Goal: Task Accomplishment & Management: Manage account settings

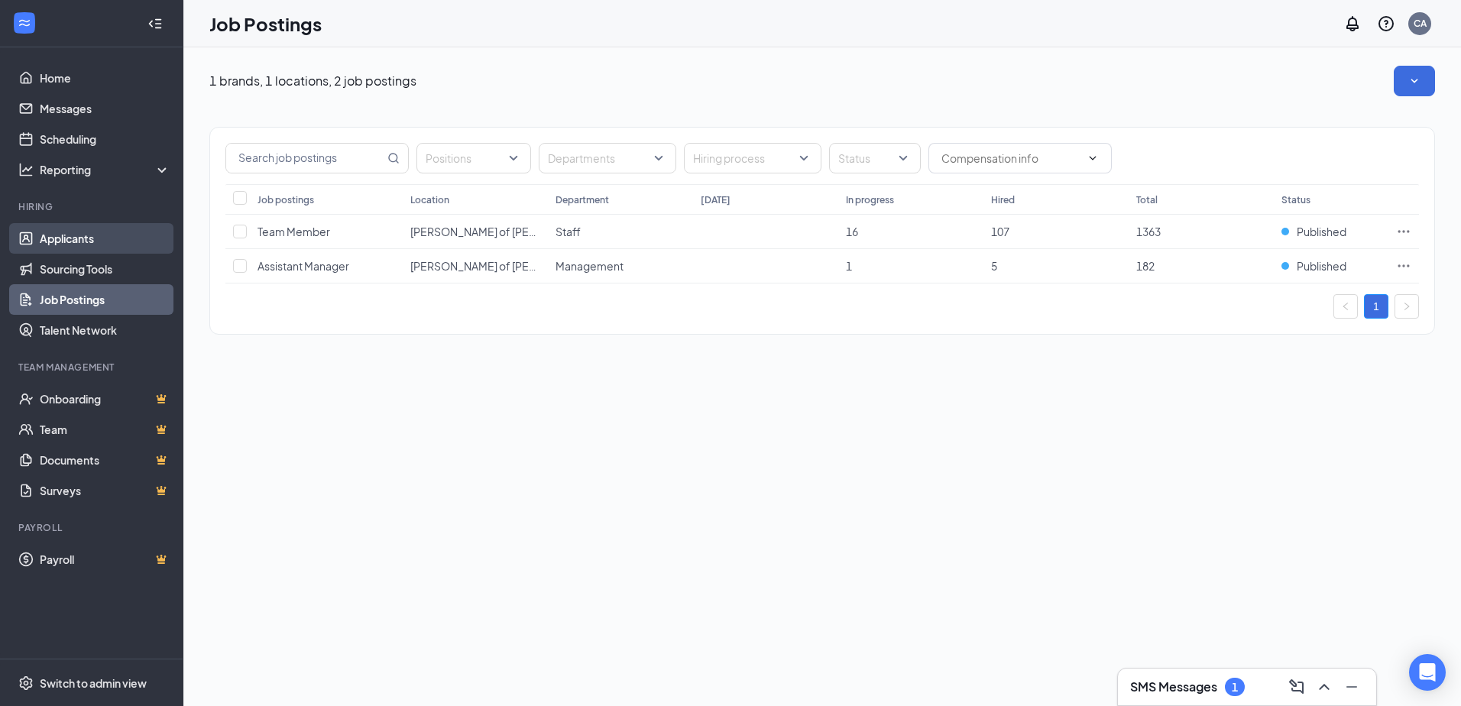
click at [109, 242] on link "Applicants" at bounding box center [105, 238] width 131 height 31
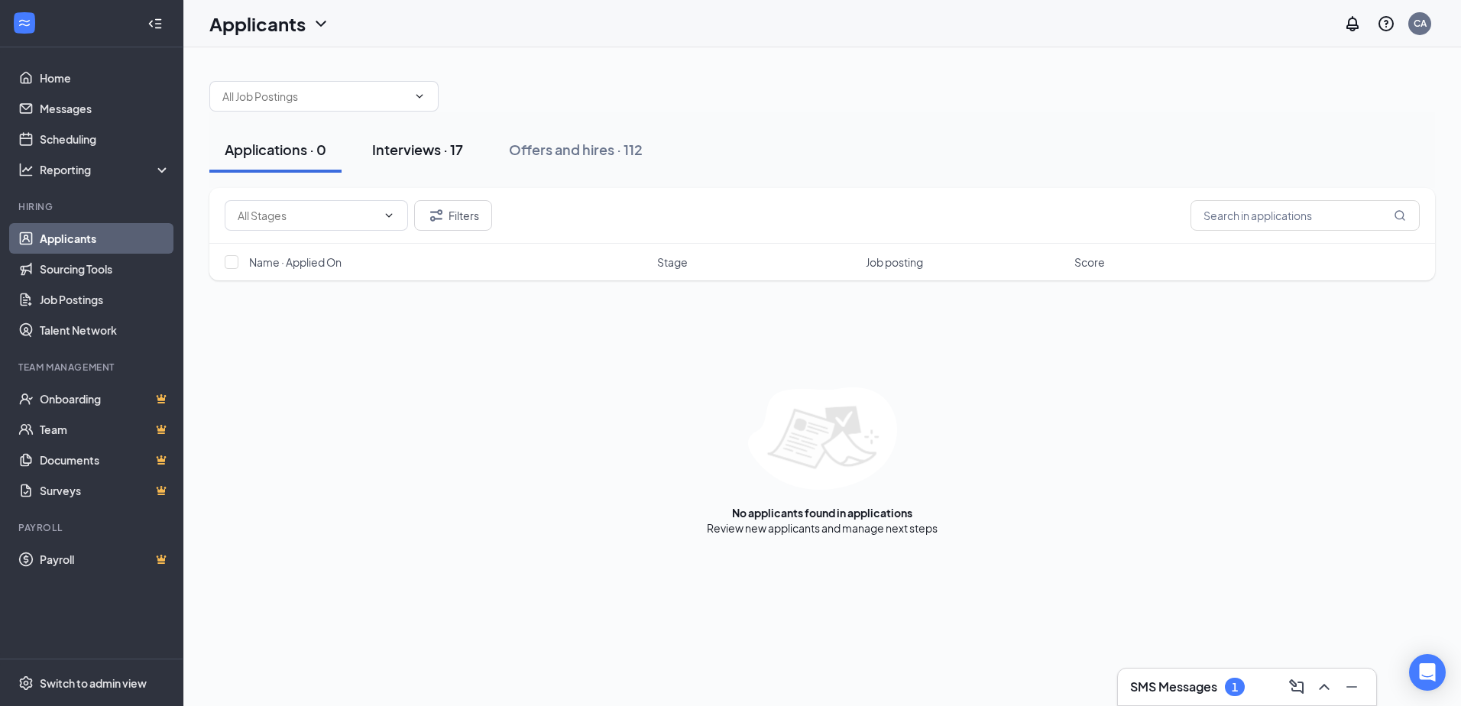
click at [451, 149] on div "Interviews · 17" at bounding box center [417, 149] width 91 height 19
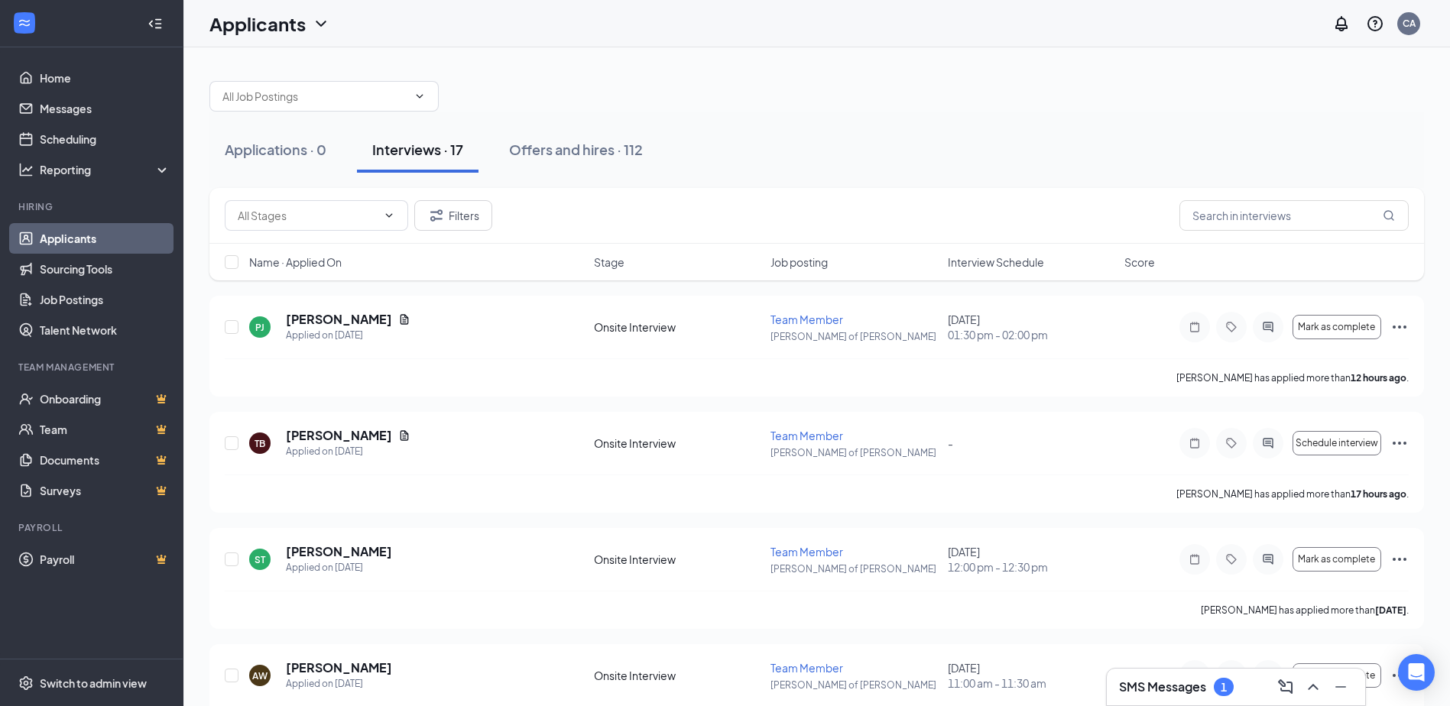
click at [971, 256] on span "Interview Schedule" at bounding box center [996, 261] width 96 height 15
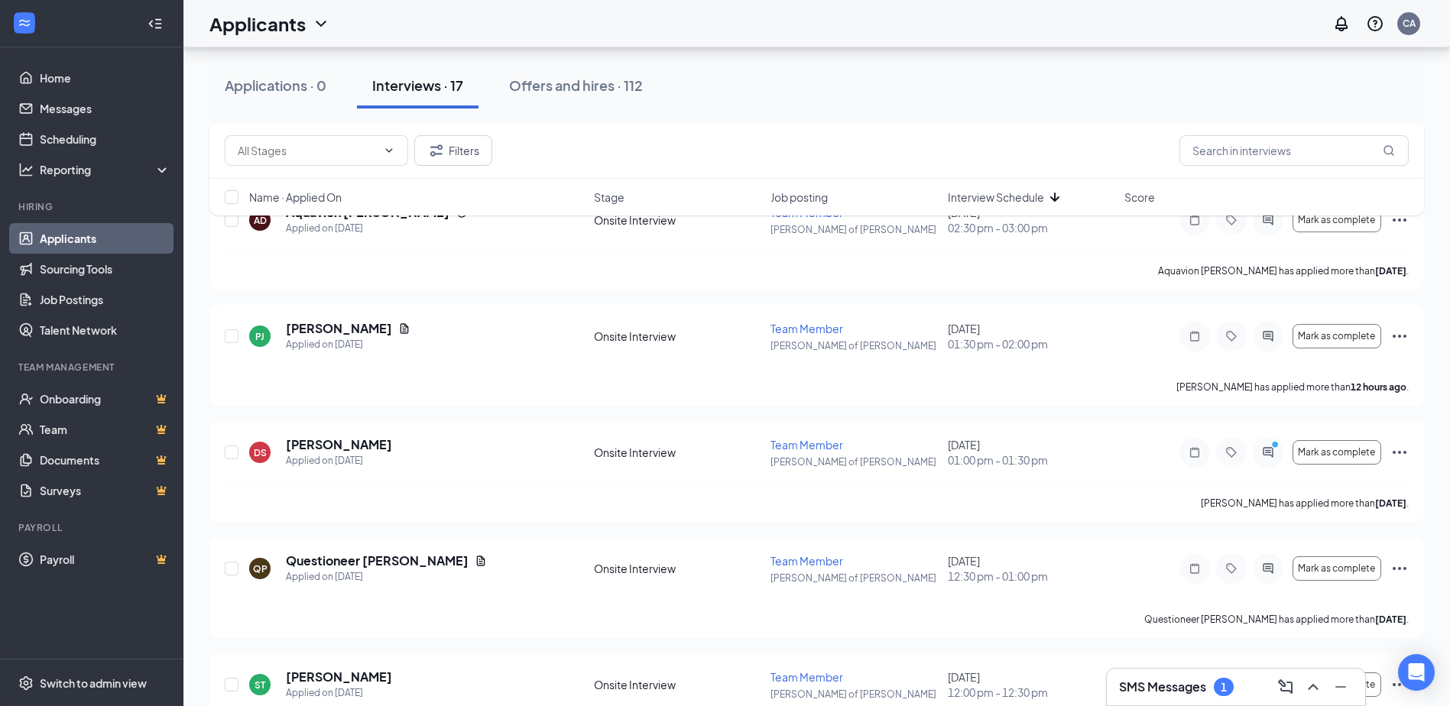
scroll to position [764, 0]
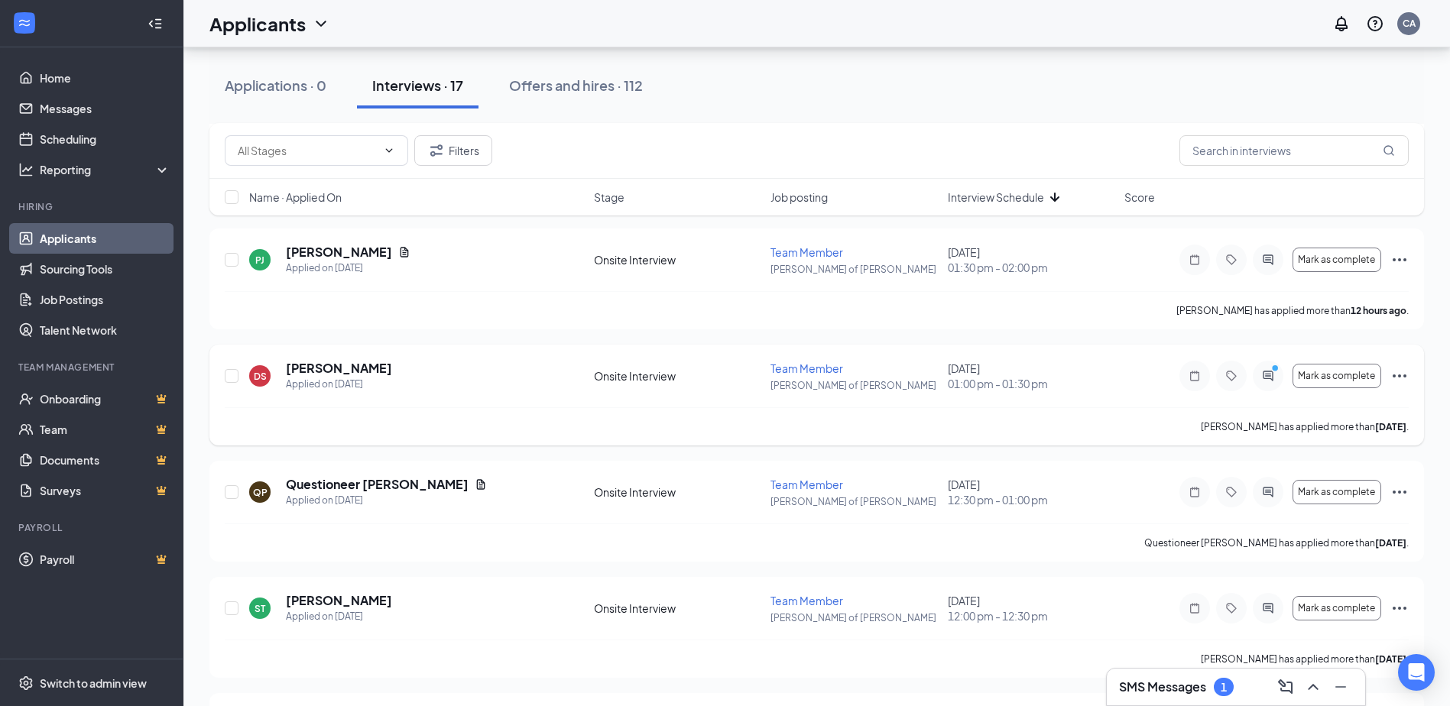
click at [1397, 374] on icon "Ellipses" at bounding box center [1399, 376] width 18 height 18
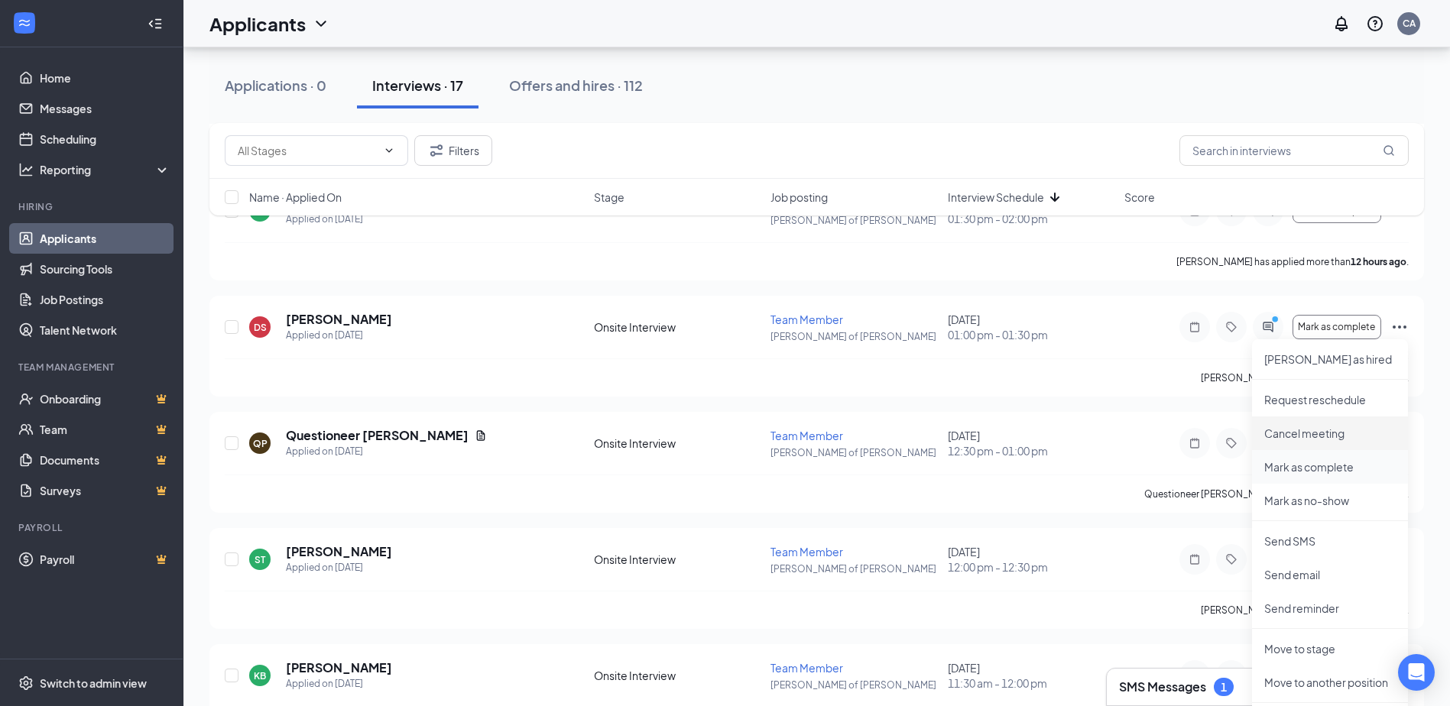
scroll to position [841, 0]
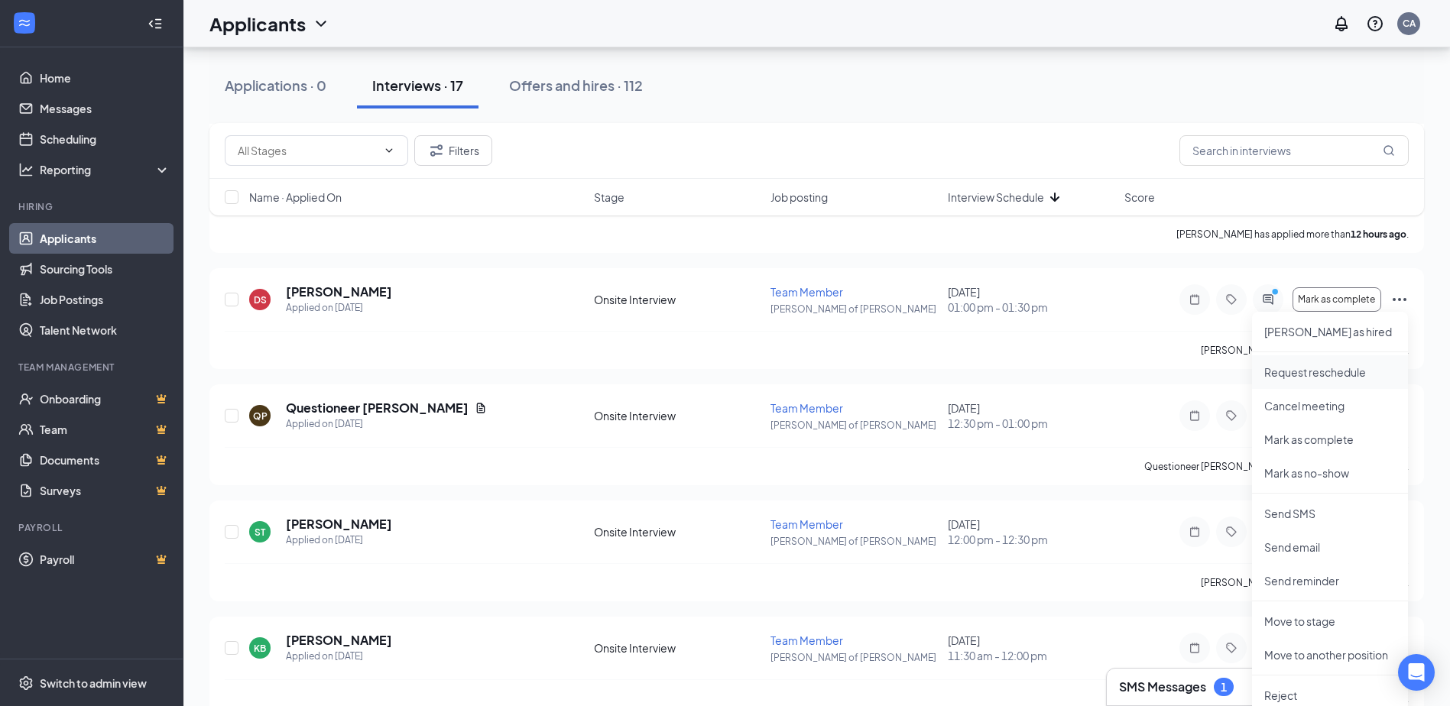
click at [1331, 375] on p "Request reschedule" at bounding box center [1329, 372] width 131 height 15
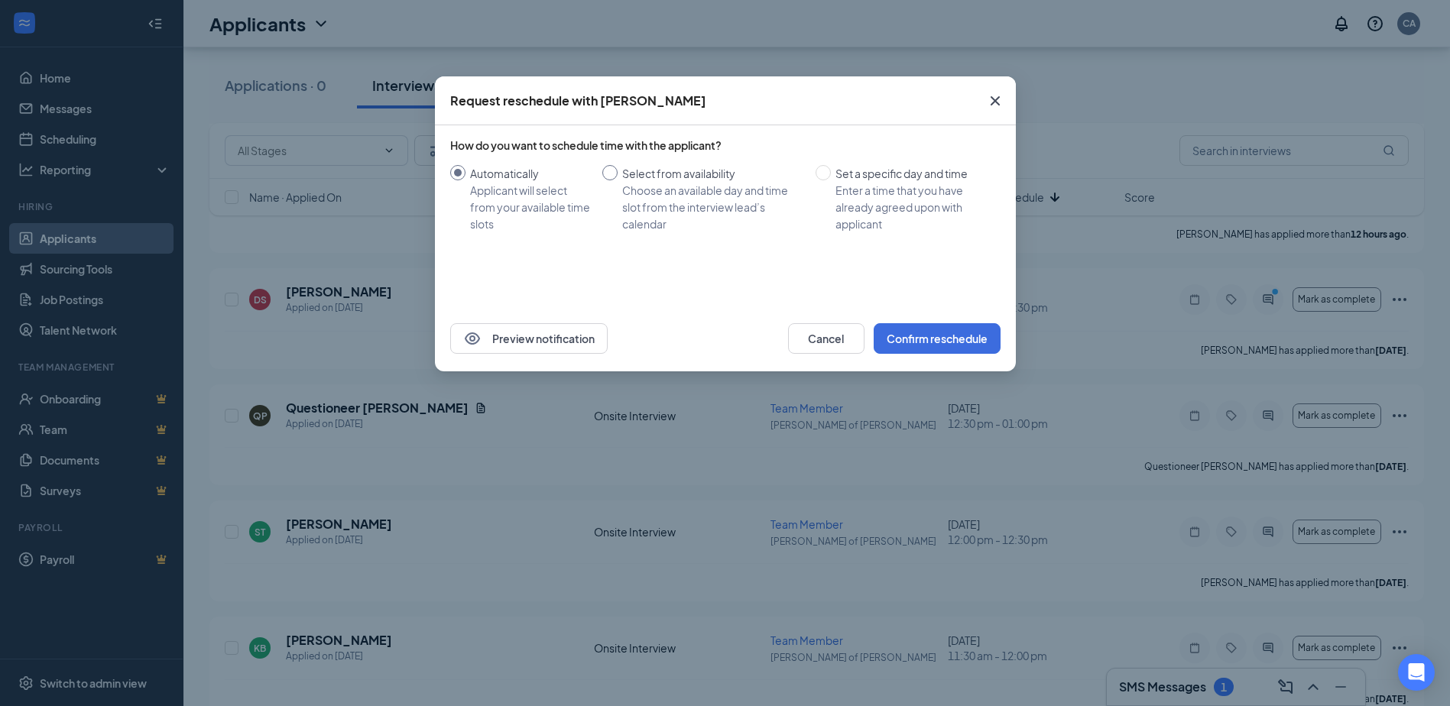
click at [616, 176] on input "Select from availability Choose an available day and time slot from the intervi…" at bounding box center [609, 172] width 15 height 15
radio input "true"
radio input "false"
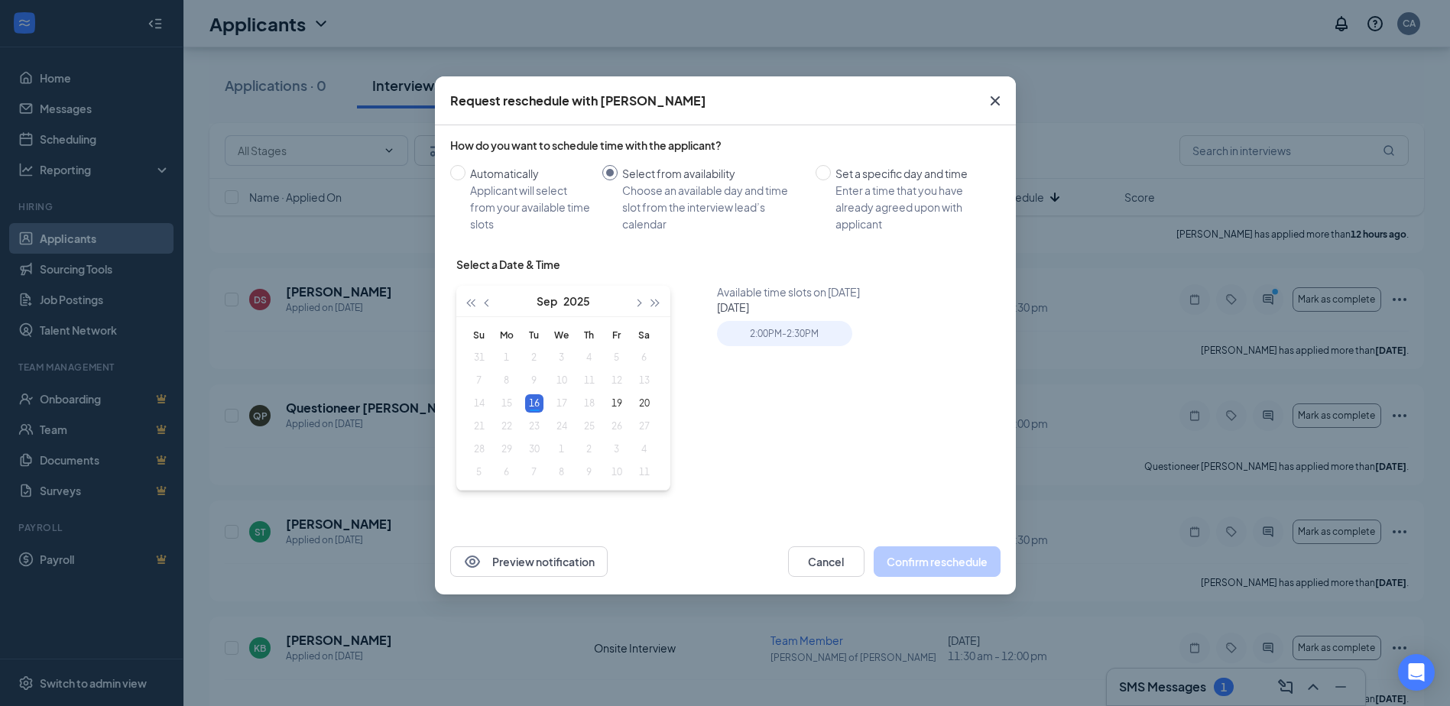
type input "[DATE]"
click at [820, 564] on button "Cancel" at bounding box center [826, 561] width 76 height 31
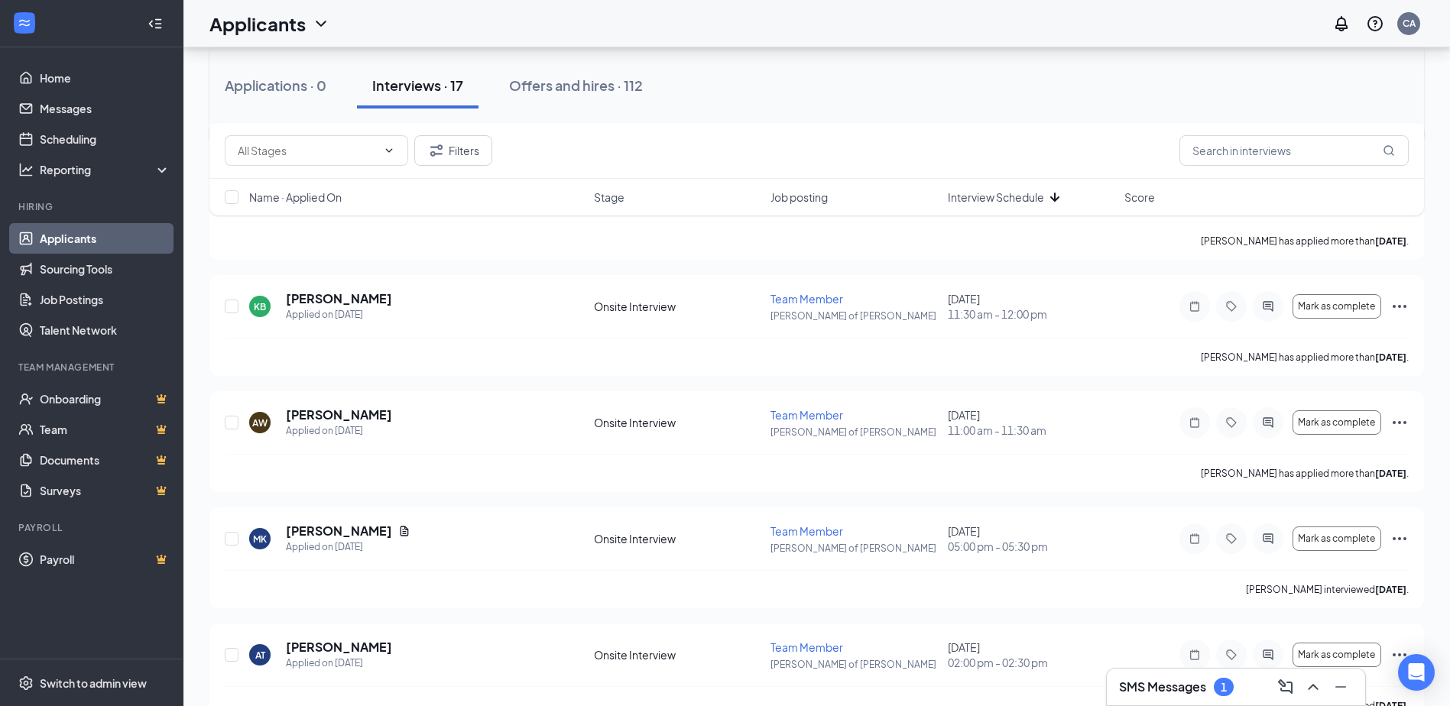
scroll to position [1146, 0]
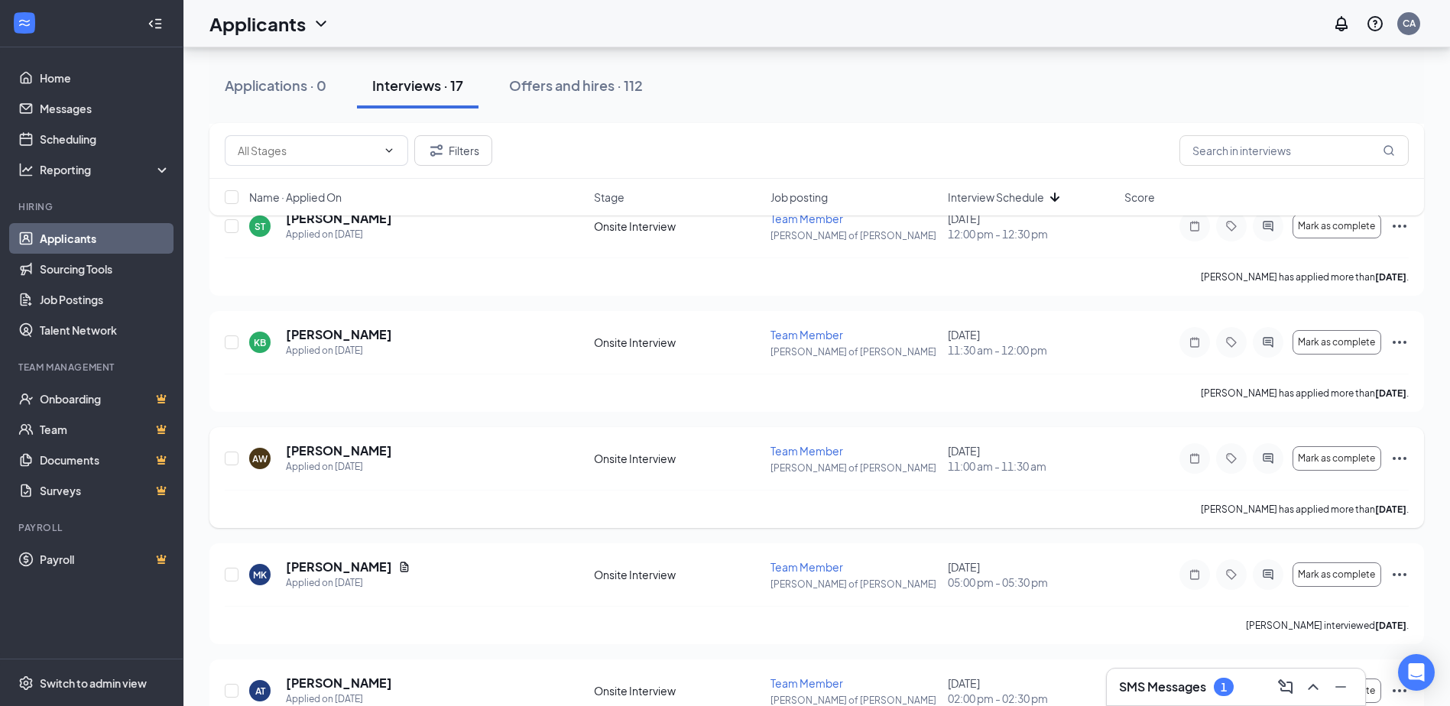
click at [1400, 462] on icon "Ellipses" at bounding box center [1399, 458] width 18 height 18
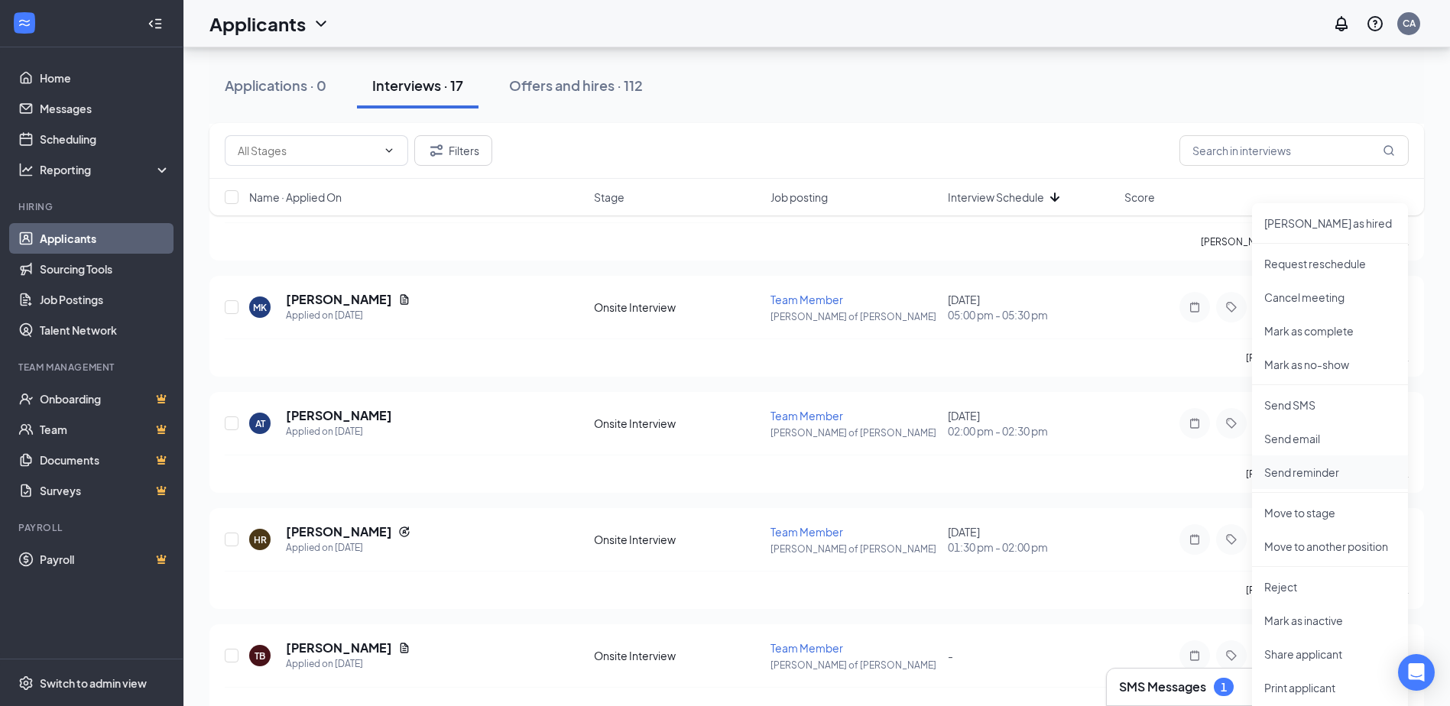
scroll to position [1452, 0]
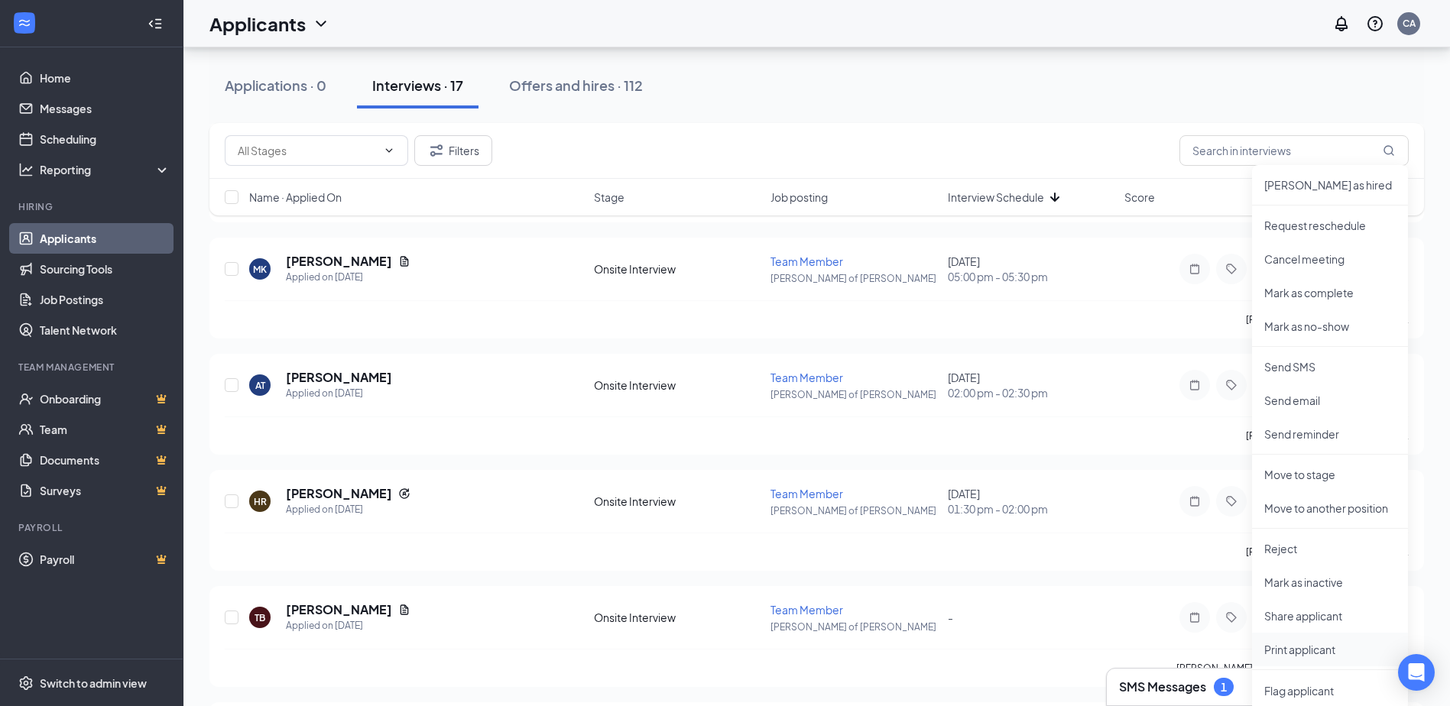
click at [1303, 646] on p "Print applicant" at bounding box center [1329, 649] width 131 height 15
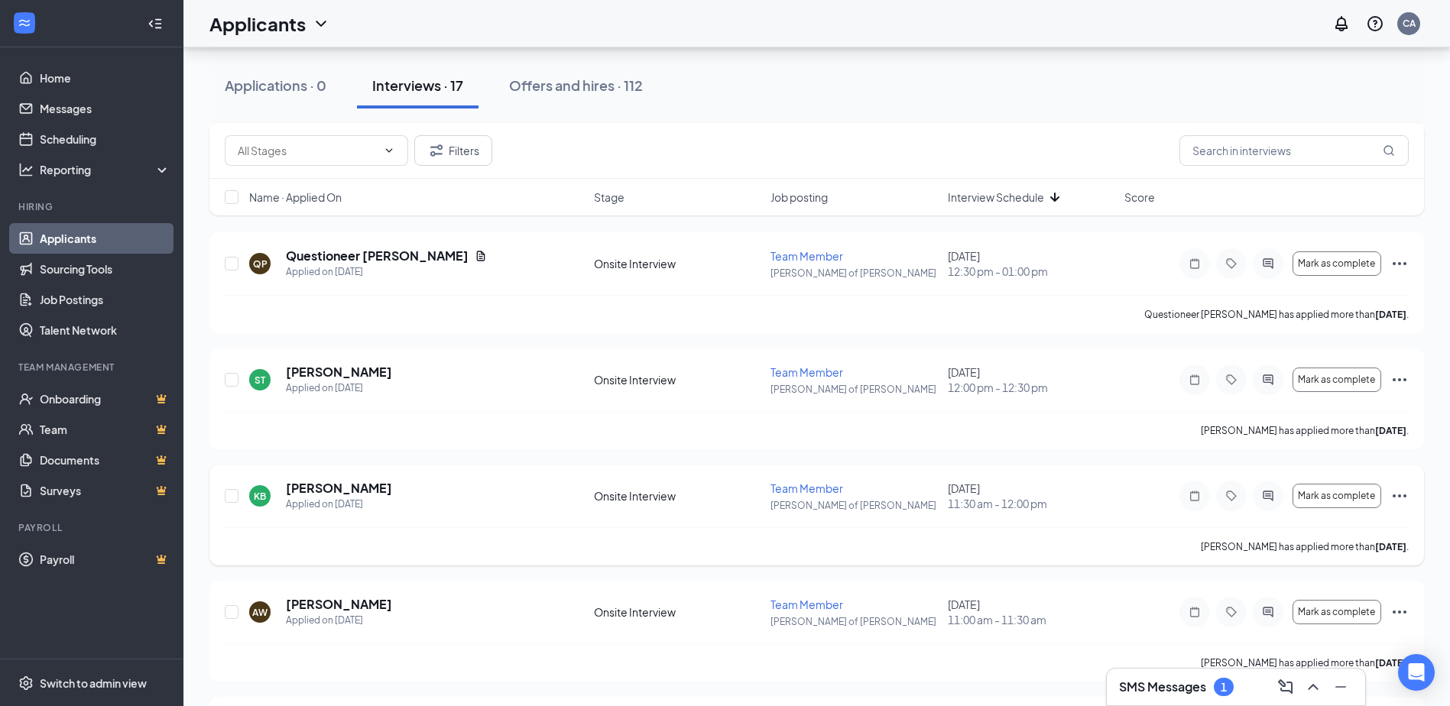
scroll to position [956, 0]
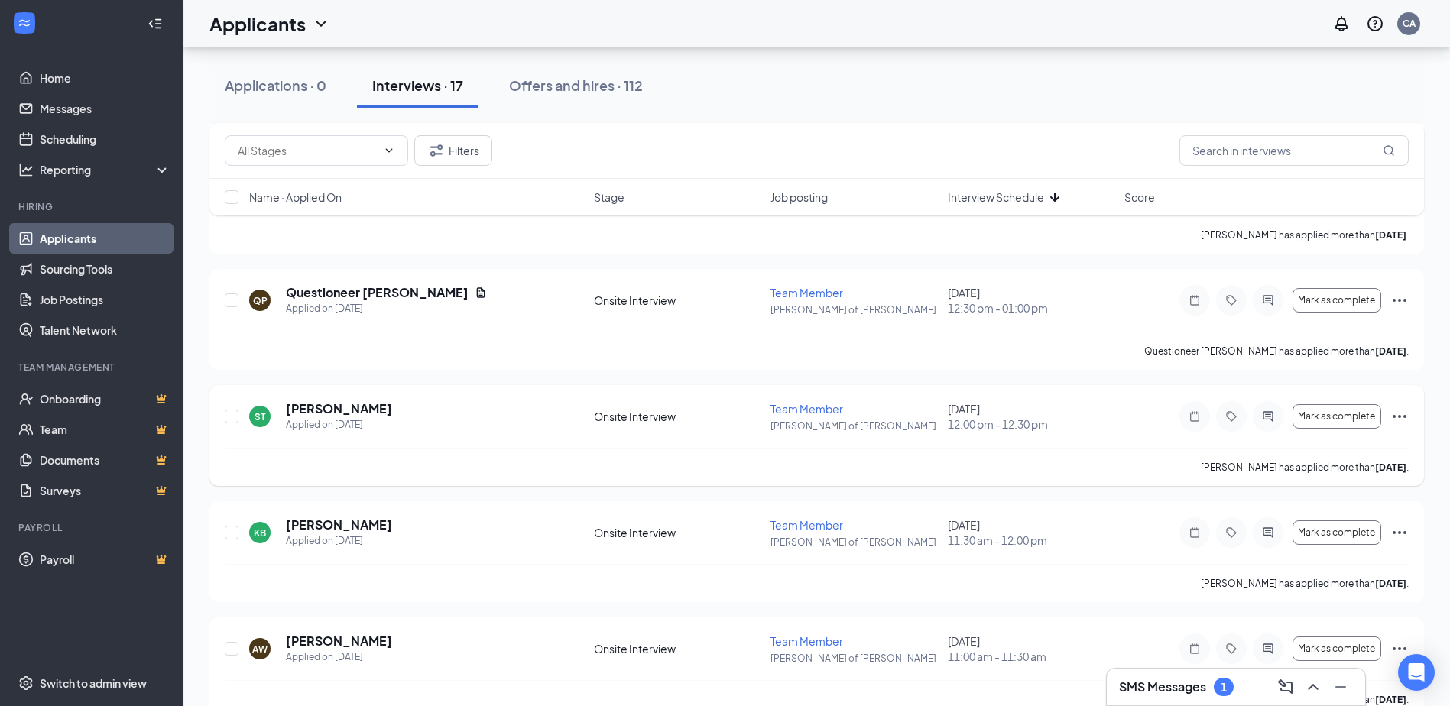
click at [1402, 417] on icon "Ellipses" at bounding box center [1399, 416] width 18 height 18
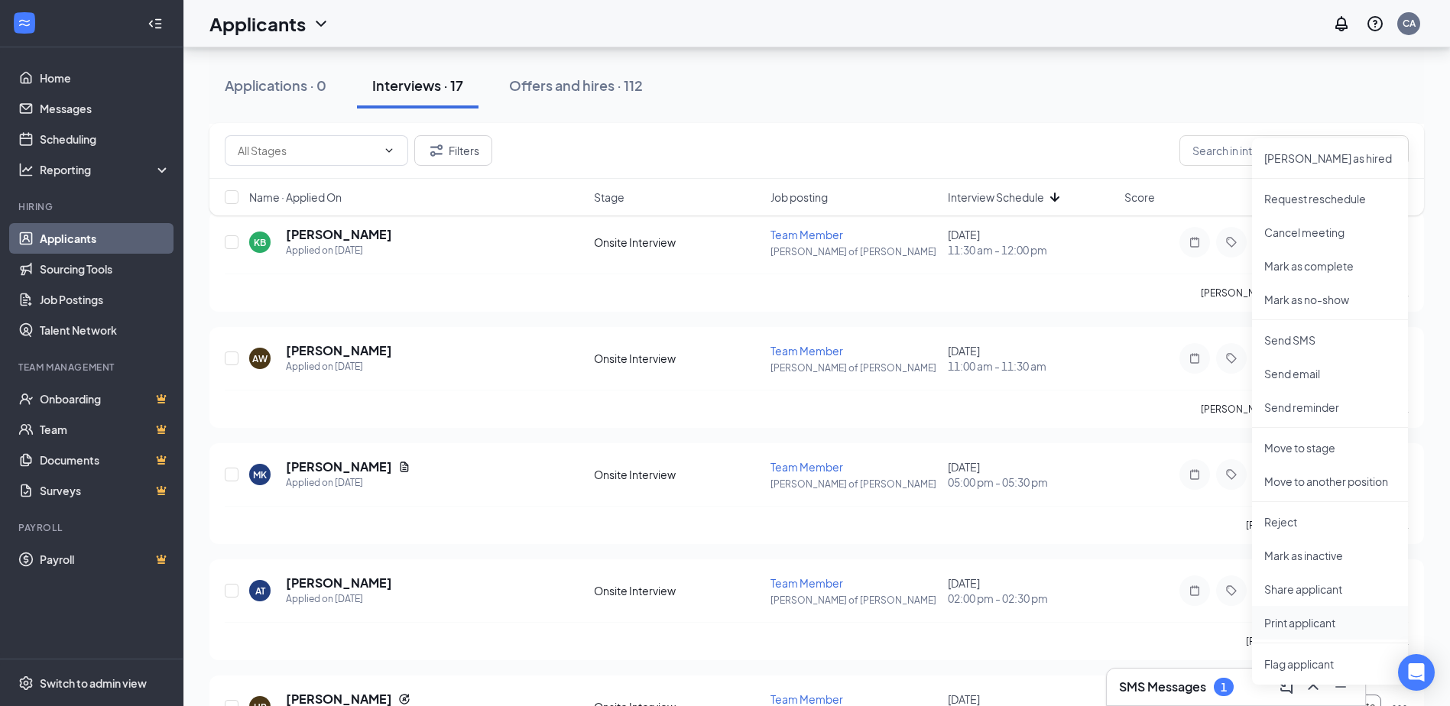
scroll to position [1338, 0]
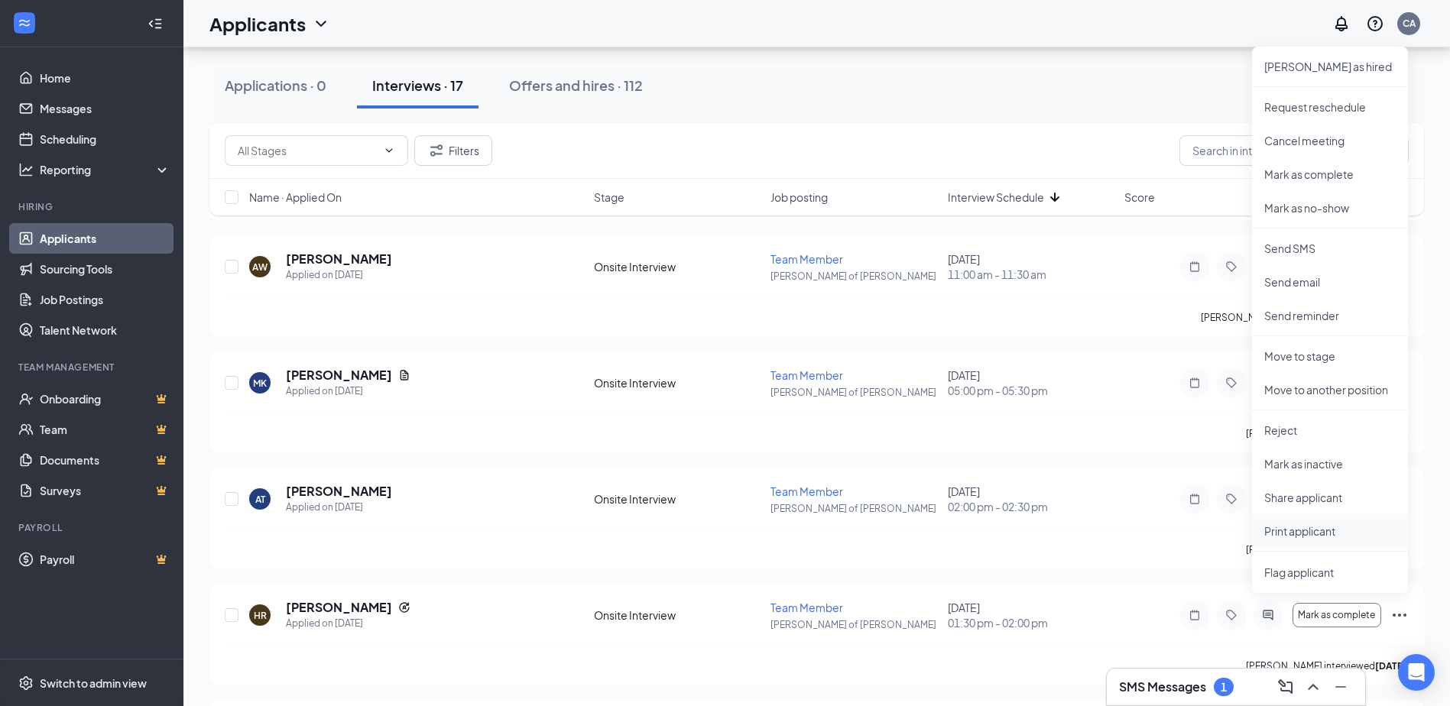
click at [1305, 533] on p "Print applicant" at bounding box center [1329, 531] width 131 height 15
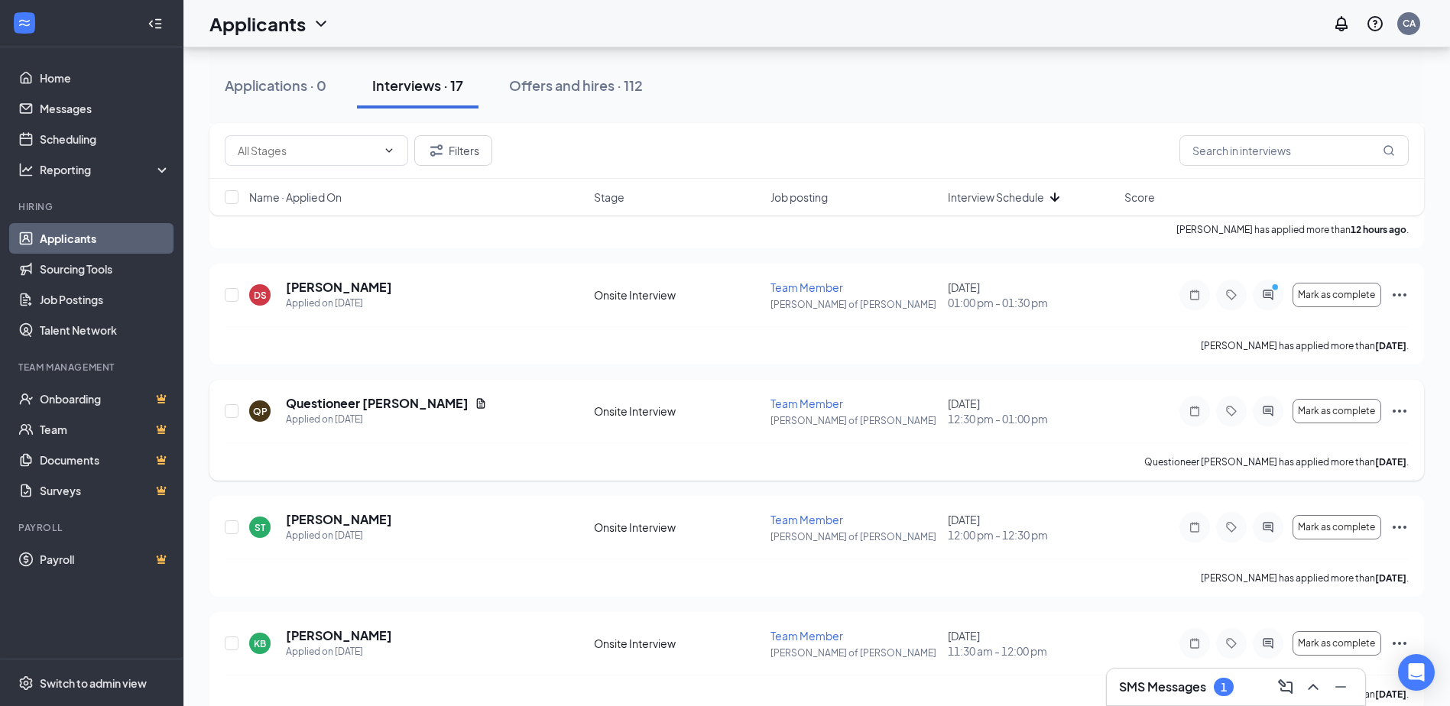
scroll to position [880, 0]
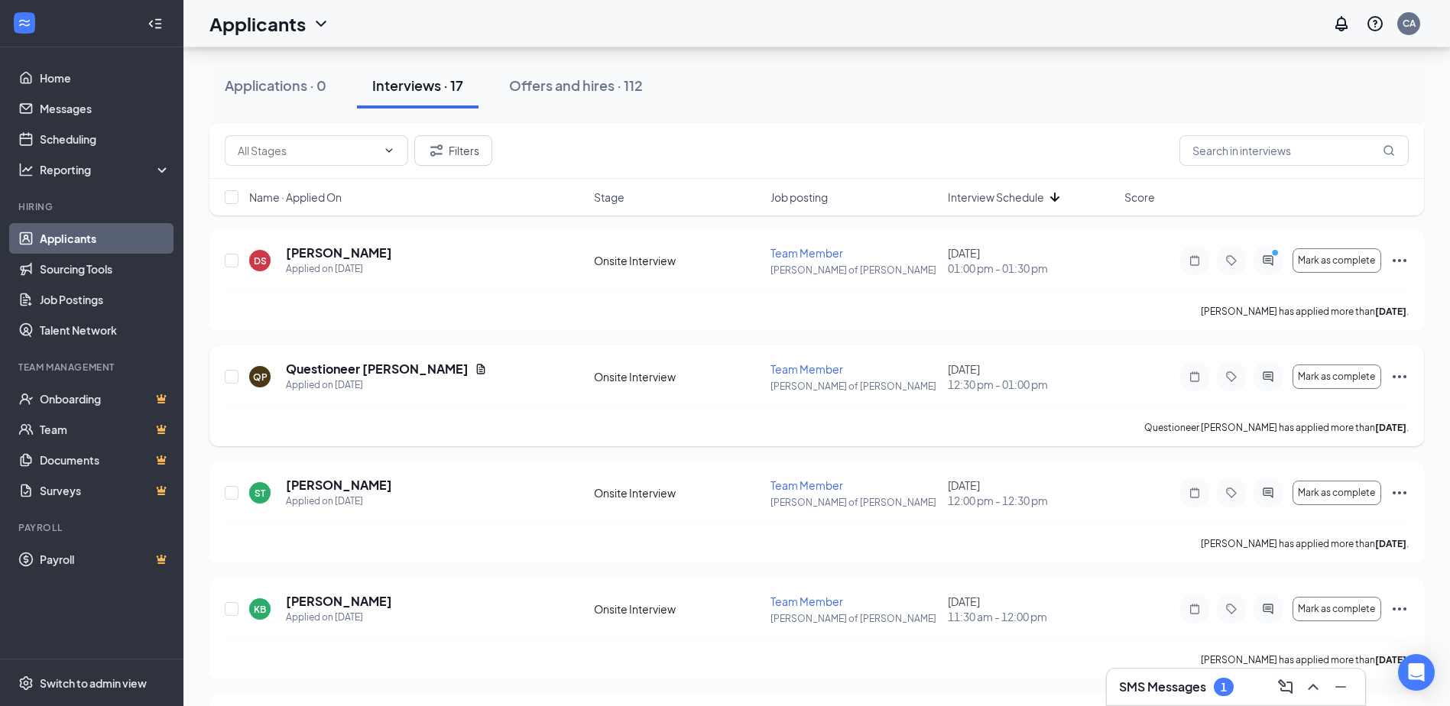
click at [1402, 375] on icon "Ellipses" at bounding box center [1399, 377] width 18 height 18
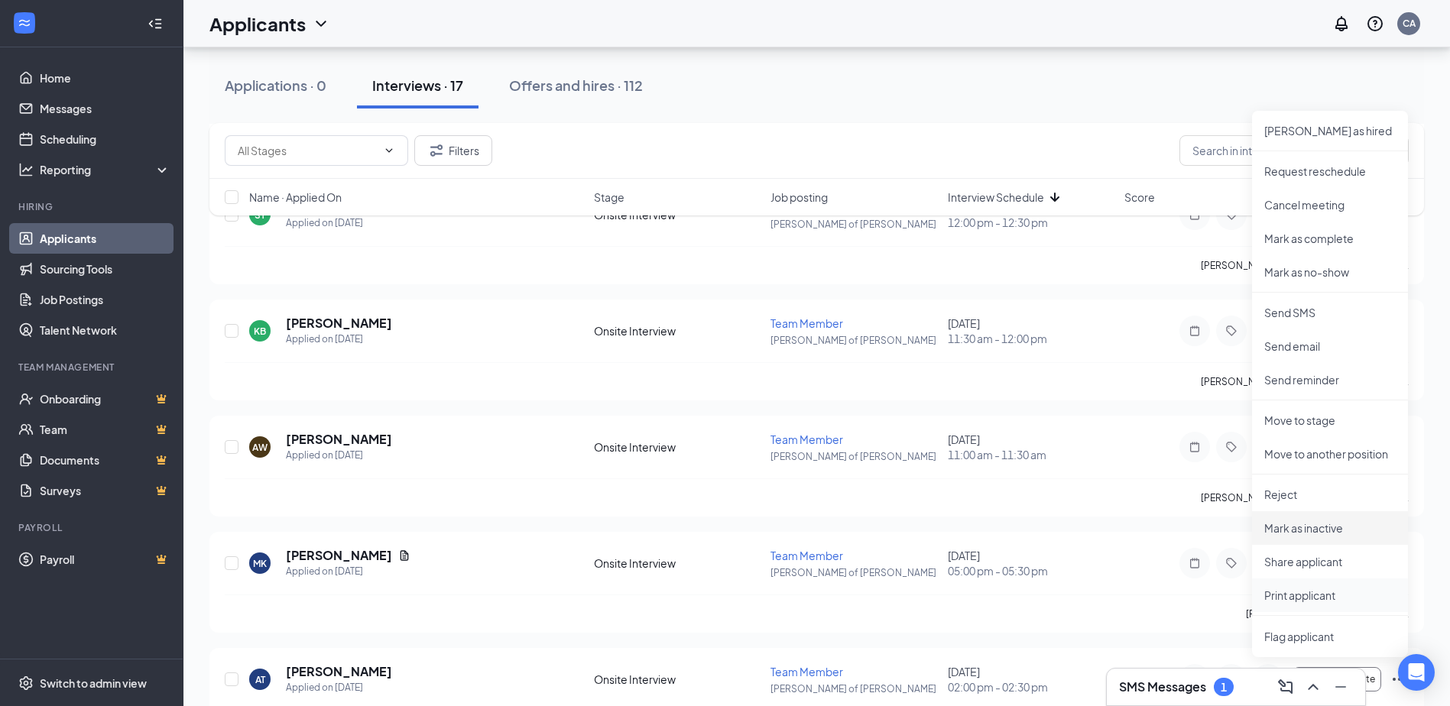
scroll to position [1185, 0]
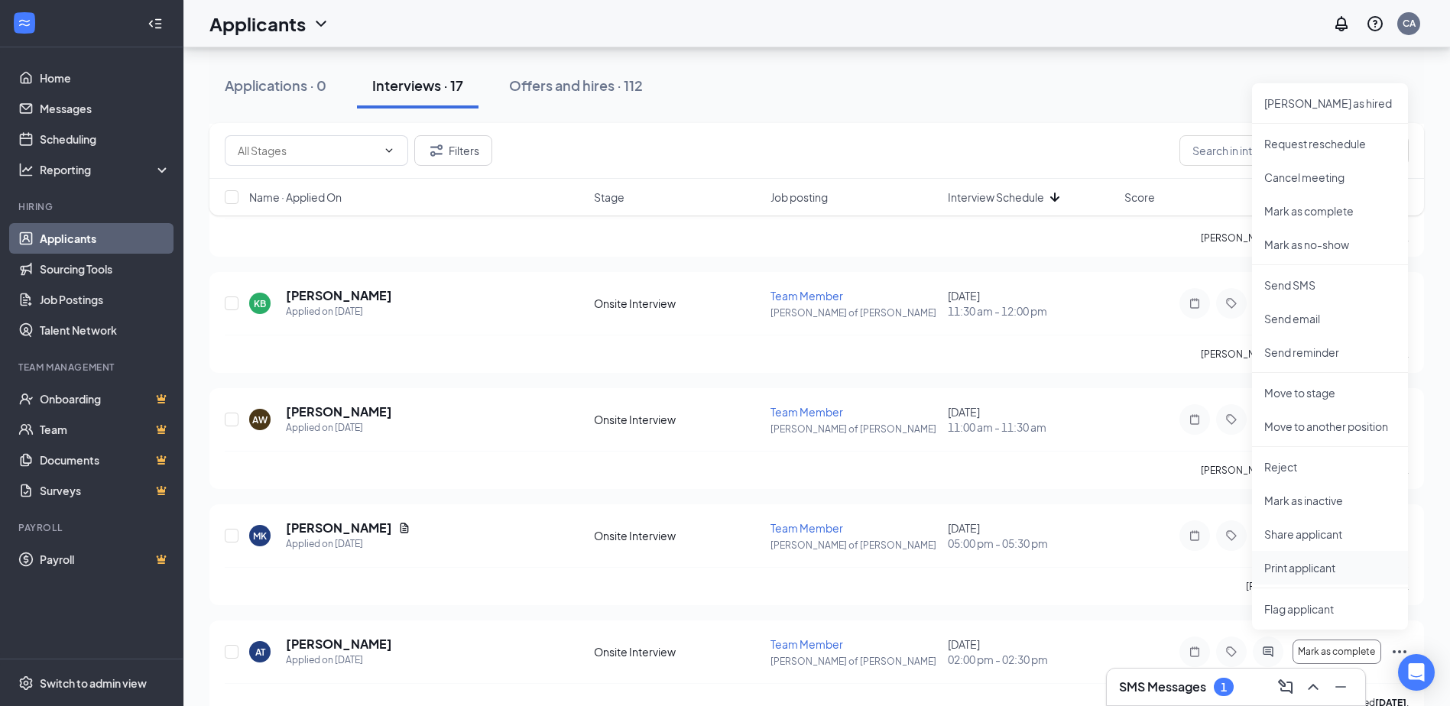
click at [1315, 570] on p "Print applicant" at bounding box center [1329, 567] width 131 height 15
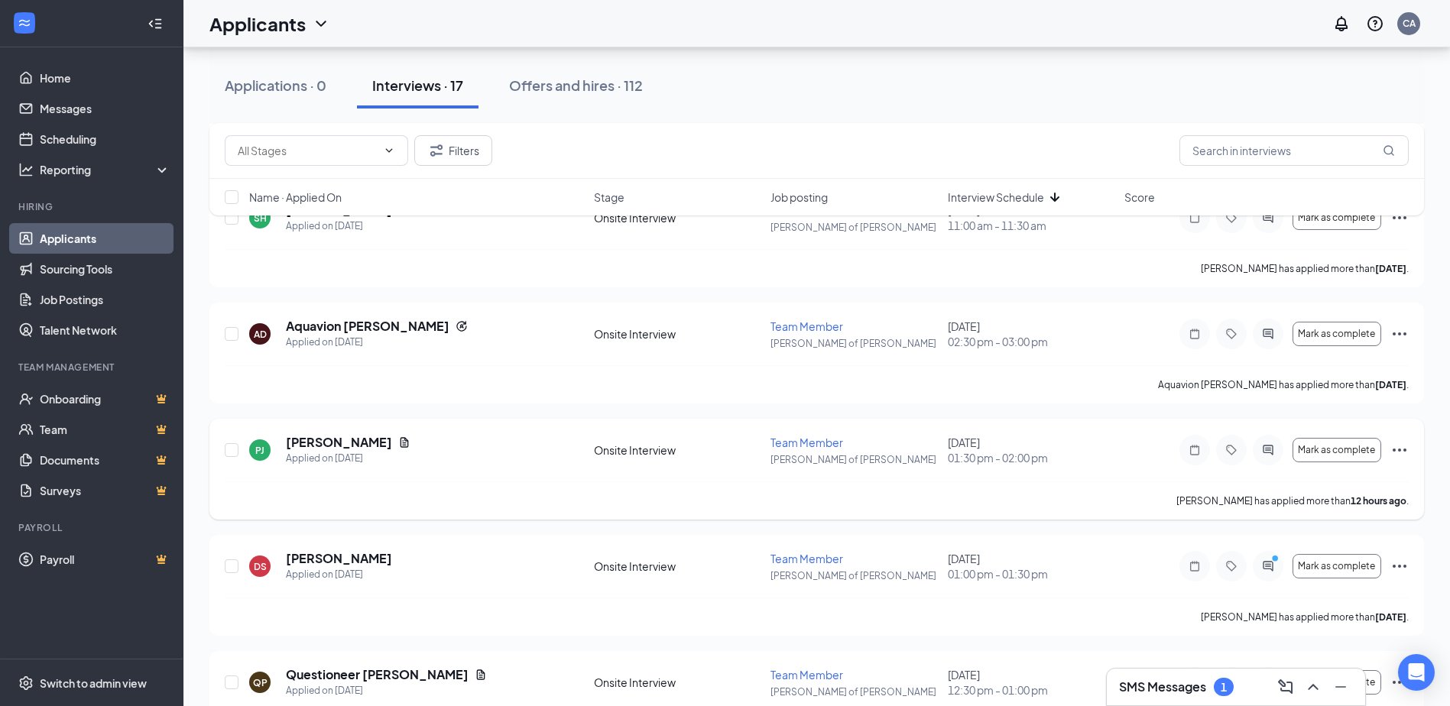
scroll to position [498, 0]
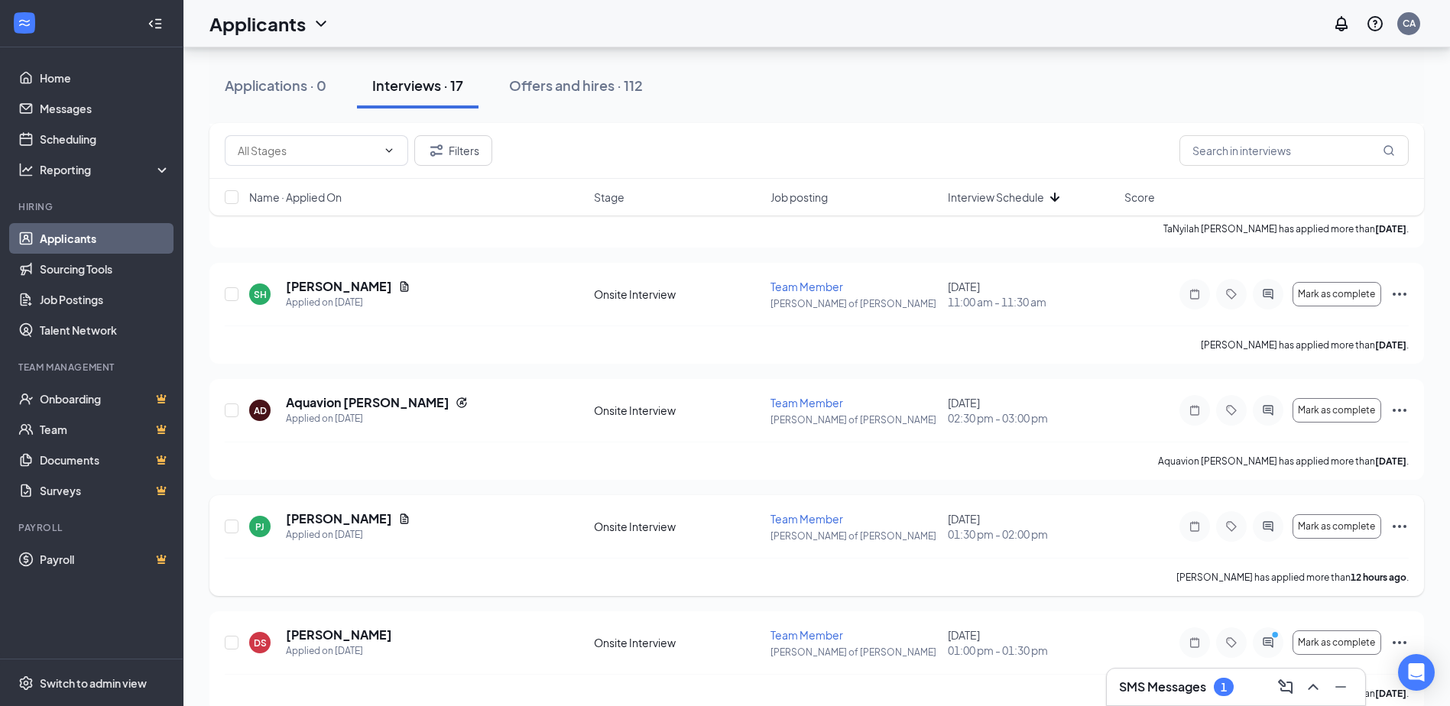
click at [1400, 530] on icon "Ellipses" at bounding box center [1399, 526] width 18 height 18
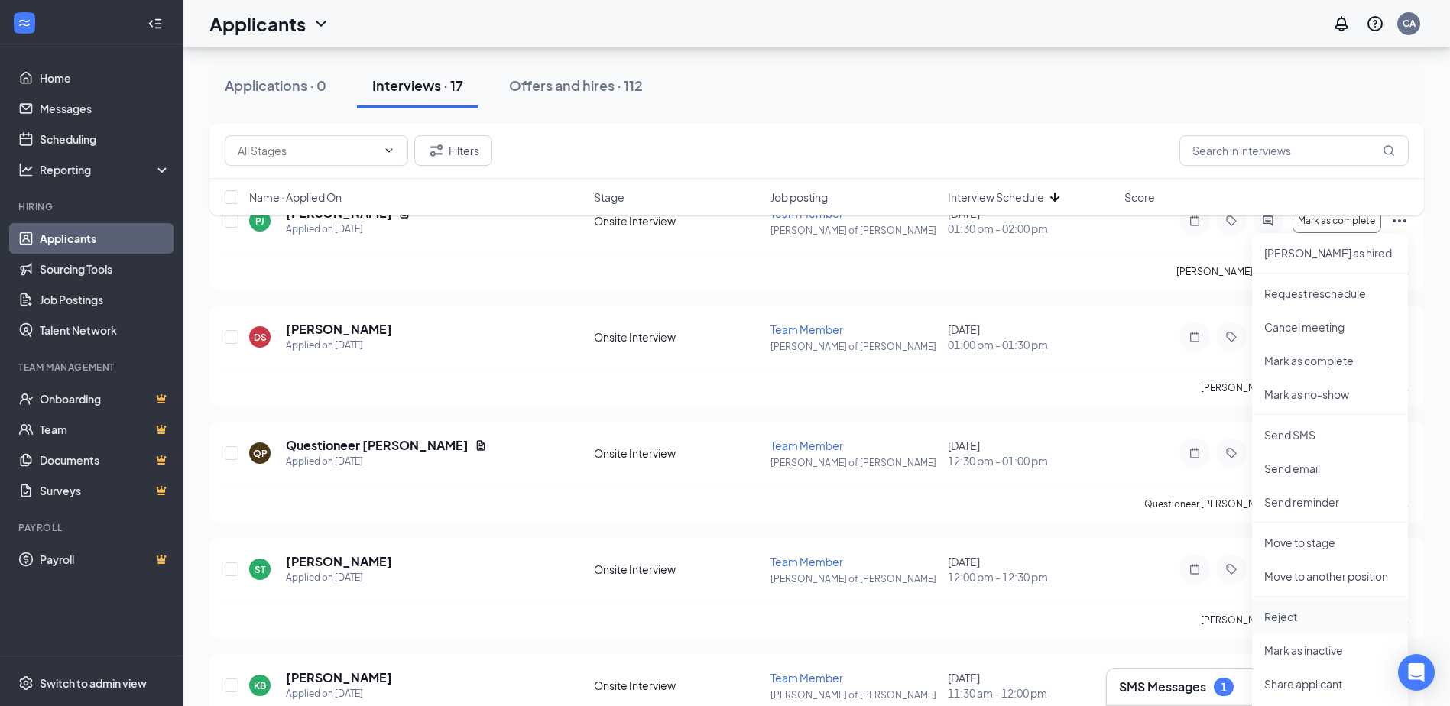
scroll to position [880, 0]
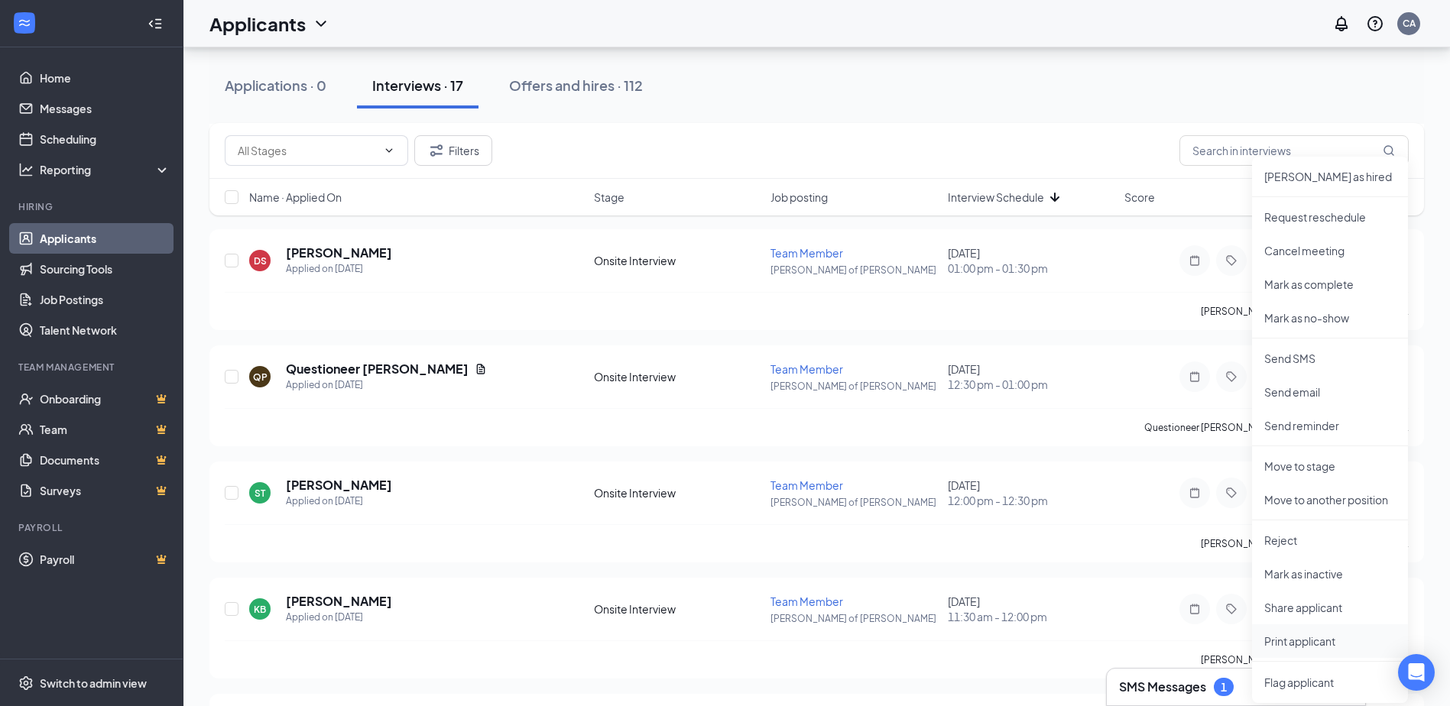
click at [1298, 638] on p "Print applicant" at bounding box center [1329, 641] width 131 height 15
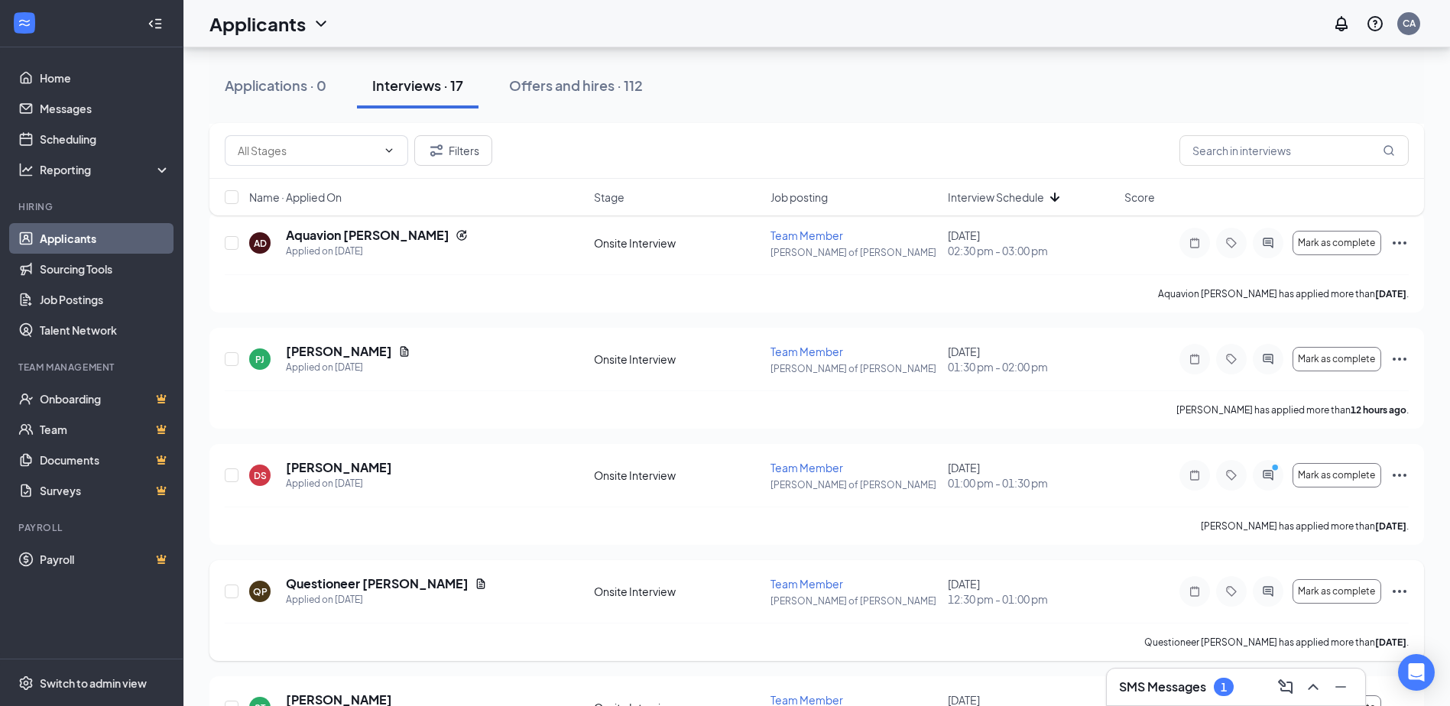
scroll to position [498, 0]
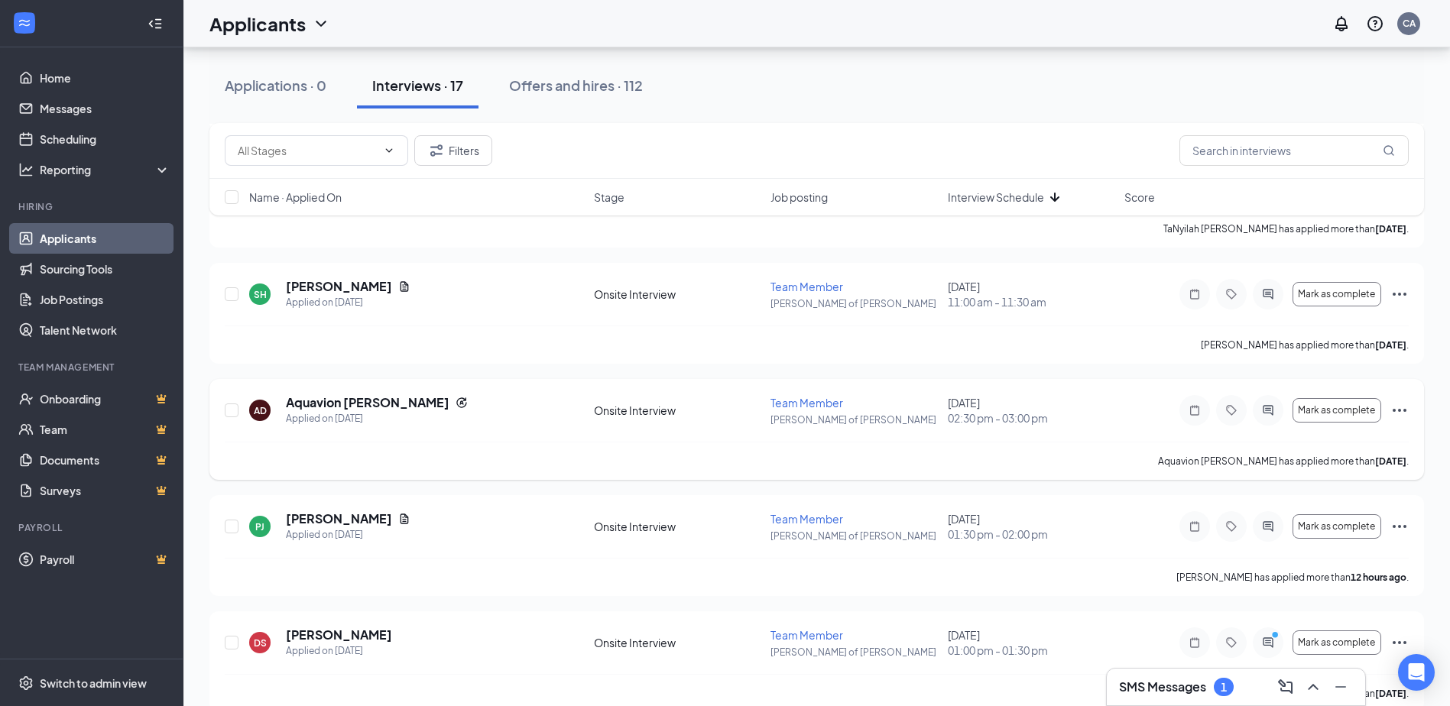
click at [1396, 411] on icon "Ellipses" at bounding box center [1399, 410] width 18 height 18
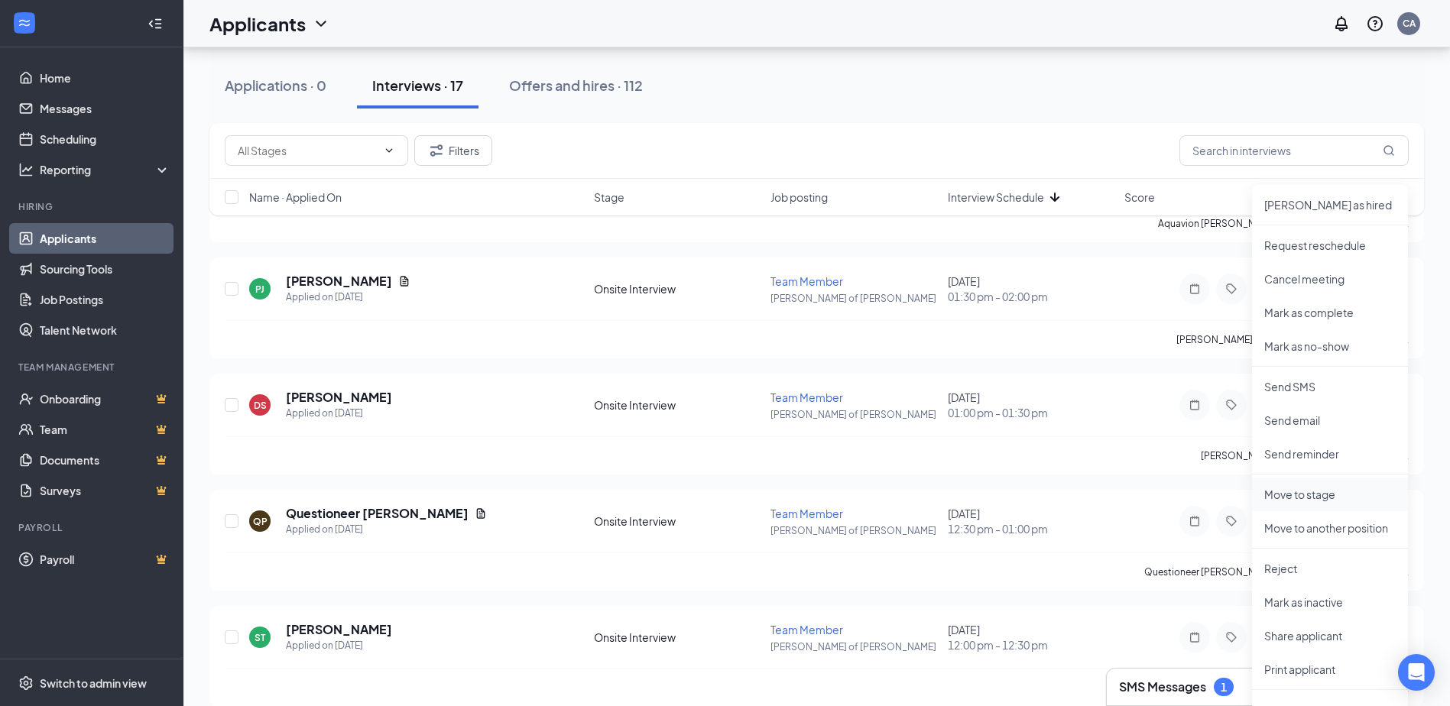
scroll to position [880, 0]
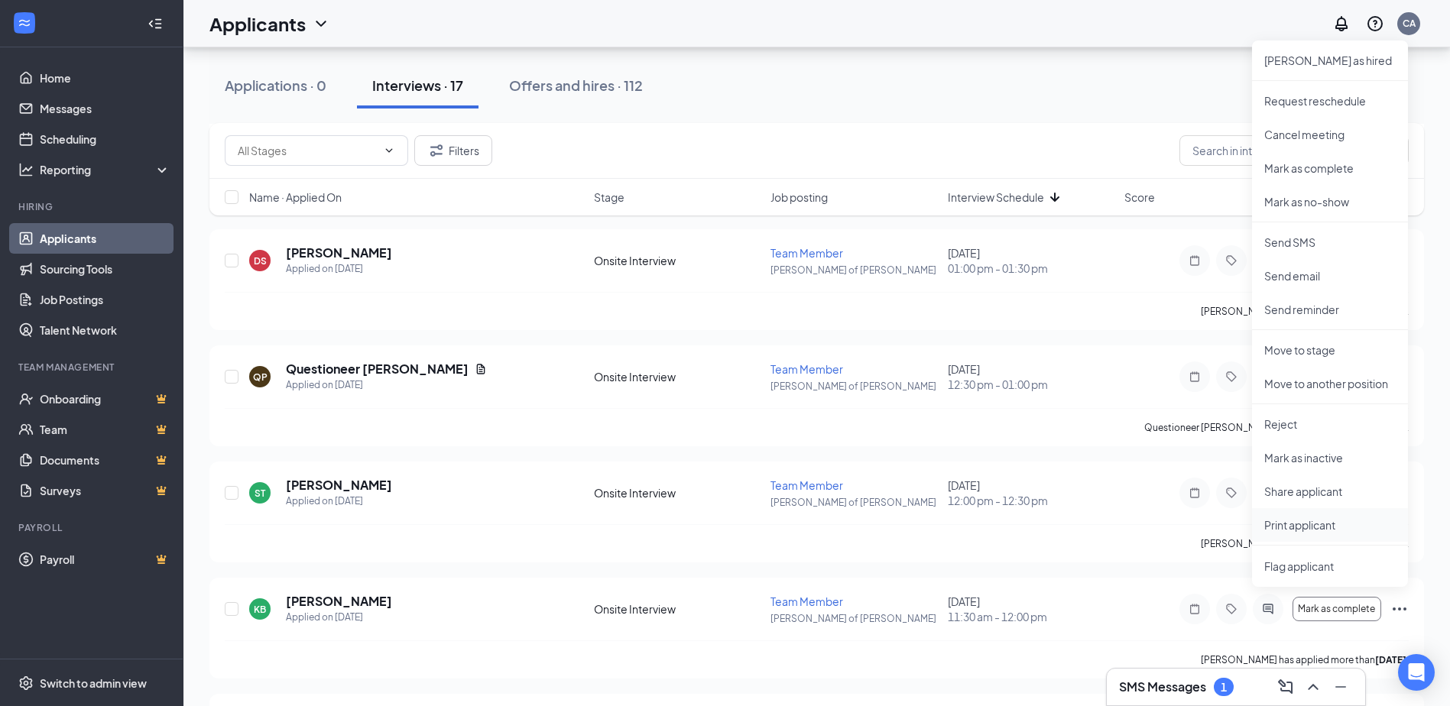
click at [1324, 527] on p "Print applicant" at bounding box center [1329, 524] width 131 height 15
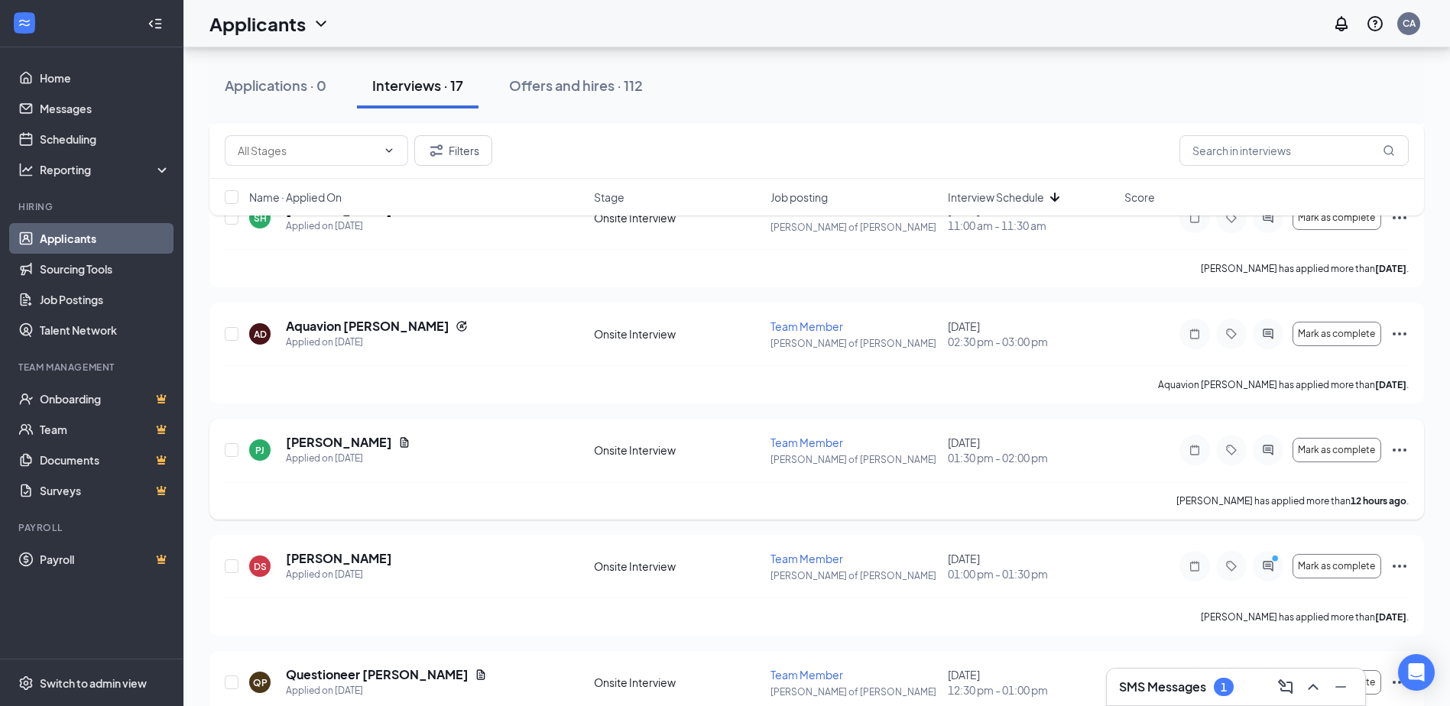
scroll to position [498, 0]
